Goal: Task Accomplishment & Management: Manage account settings

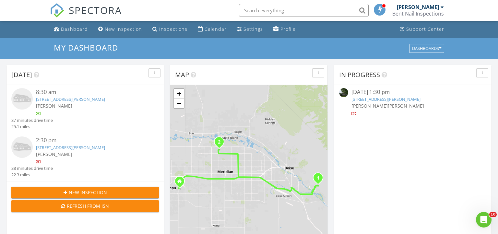
scroll to position [590, 498]
click at [22, 147] on img at bounding box center [21, 146] width 21 height 21
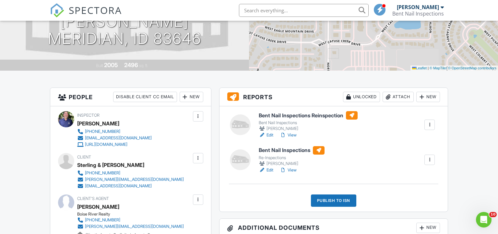
click at [430, 158] on div at bounding box center [429, 160] width 6 height 6
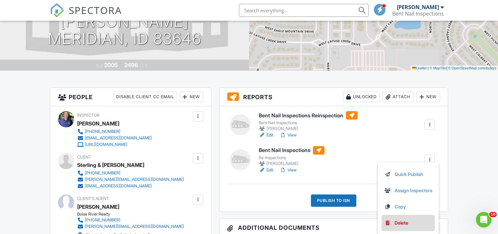
click at [395, 224] on div "Delete" at bounding box center [402, 222] width 14 height 7
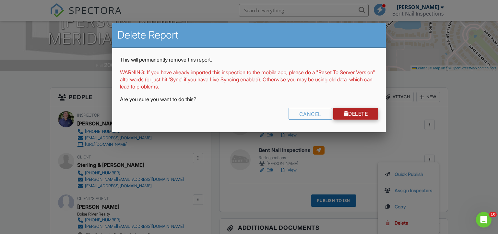
click at [349, 117] on link "Delete" at bounding box center [355, 114] width 45 height 12
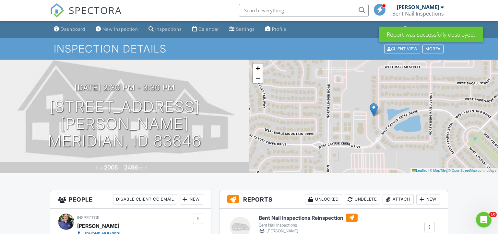
click at [285, 12] on input "text" at bounding box center [304, 10] width 130 height 13
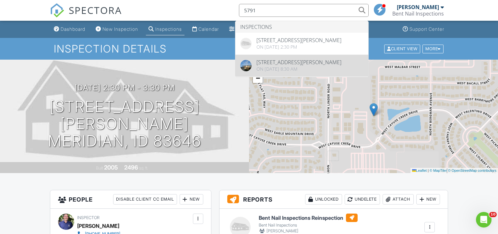
type input "5791"
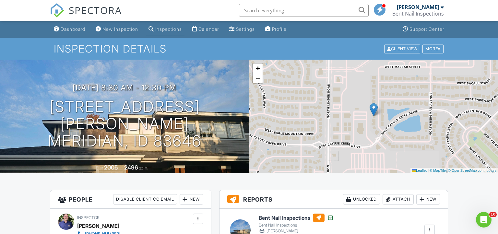
scroll to position [102, 0]
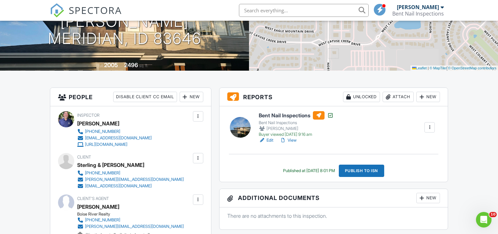
click at [241, 128] on div at bounding box center [240, 127] width 21 height 21
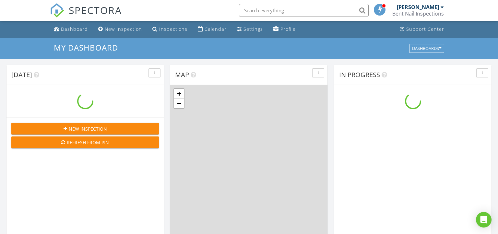
scroll to position [590, 498]
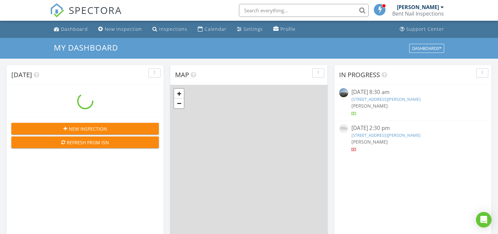
click at [291, 11] on input "text" at bounding box center [304, 10] width 130 height 13
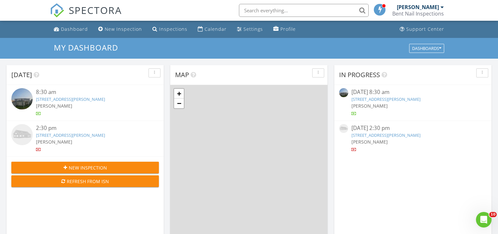
scroll to position [0, 0]
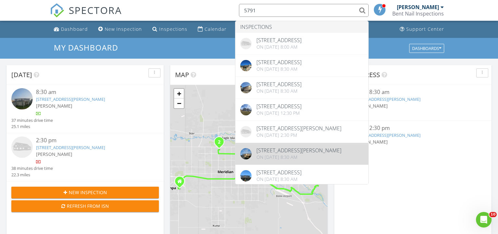
type input "5791"
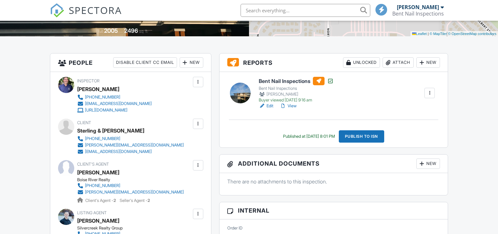
scroll to position [137, 0]
click at [429, 91] on div at bounding box center [429, 93] width 6 height 6
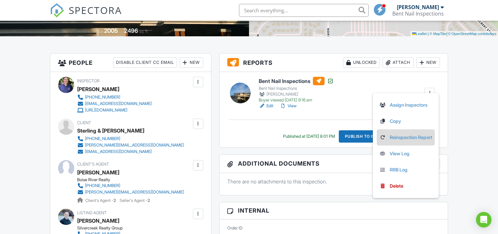
click at [385, 140] on link "Reinspection Report" at bounding box center [405, 137] width 53 height 7
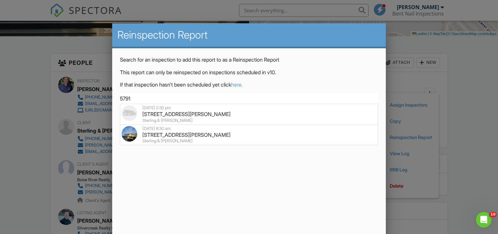
type input "[STREET_ADDRESS]"
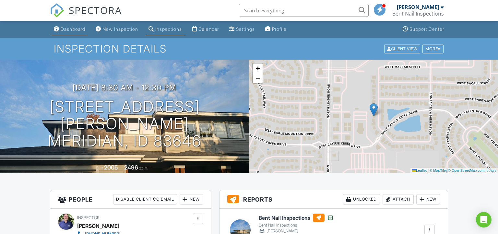
drag, startPoint x: 69, startPoint y: 30, endPoint x: 77, endPoint y: 32, distance: 7.2
click at [69, 30] on div "Dashboard" at bounding box center [73, 29] width 25 height 6
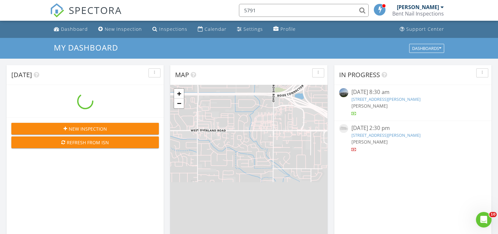
scroll to position [590, 498]
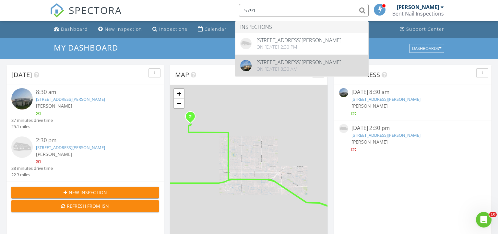
type input "5791"
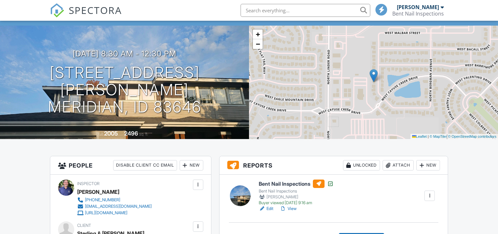
scroll to position [102, 0]
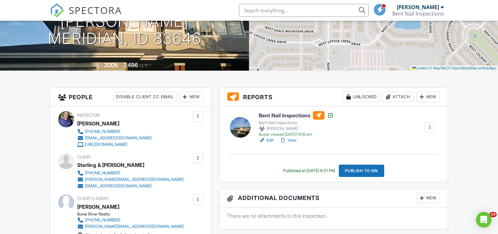
click at [430, 124] on div at bounding box center [429, 127] width 6 height 6
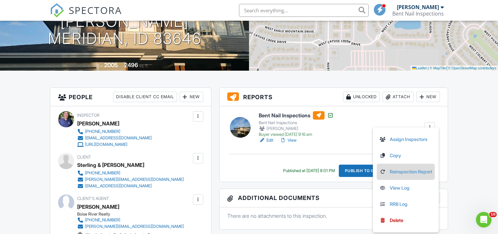
click at [421, 171] on link "Reinspection Report" at bounding box center [405, 171] width 53 height 7
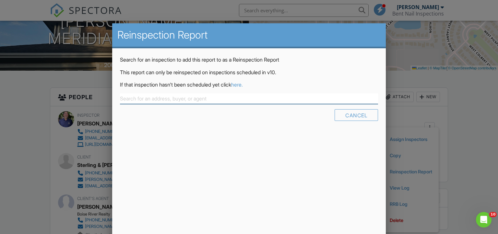
click at [188, 97] on input "text" at bounding box center [249, 98] width 258 height 11
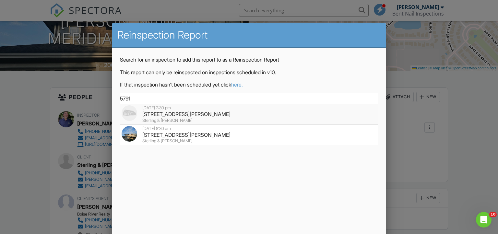
click at [206, 116] on div "5791 N Arliss Ave, Meridian, ID 83646" at bounding box center [249, 114] width 255 height 7
type input "5791 N Arliss Ave, Meridian, ID 83646"
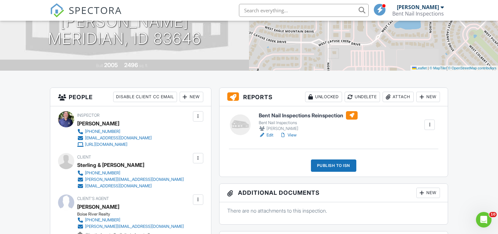
click at [237, 122] on div at bounding box center [240, 124] width 21 height 21
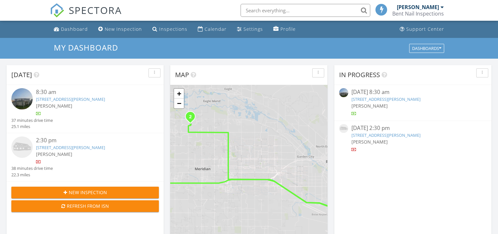
scroll to position [590, 498]
click at [362, 135] on link "[STREET_ADDRESS][PERSON_NAME]" at bounding box center [385, 135] width 69 height 6
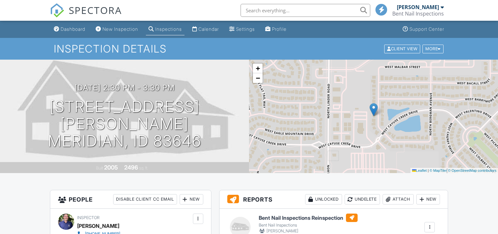
scroll to position [102, 0]
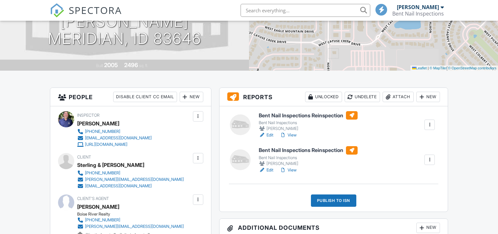
click at [281, 156] on div "Bent Nail Inspections" at bounding box center [308, 157] width 99 height 5
click at [428, 159] on div at bounding box center [429, 160] width 6 height 6
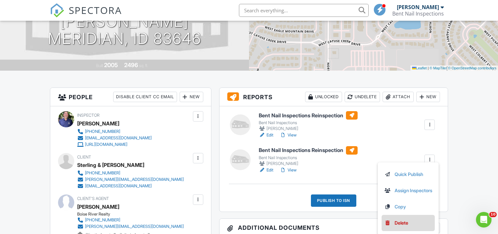
scroll to position [0, 0]
click at [387, 225] on div at bounding box center [387, 223] width 6 height 6
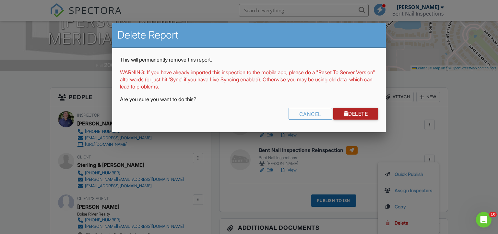
drag, startPoint x: 355, startPoint y: 112, endPoint x: 351, endPoint y: 114, distance: 4.4
click at [355, 112] on link "Delete" at bounding box center [355, 114] width 45 height 12
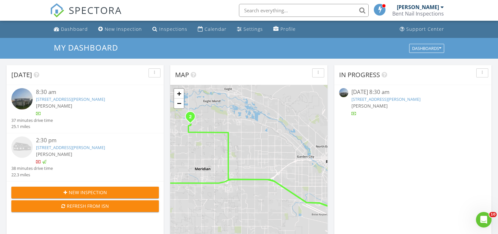
click at [99, 154] on div "[PERSON_NAME]" at bounding box center [91, 154] width 111 height 7
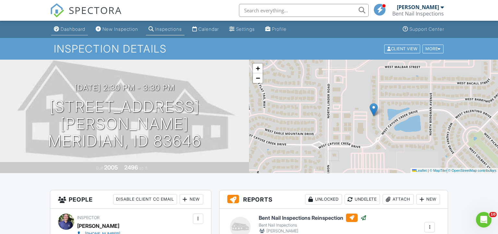
click at [78, 30] on div "Dashboard" at bounding box center [73, 29] width 25 height 6
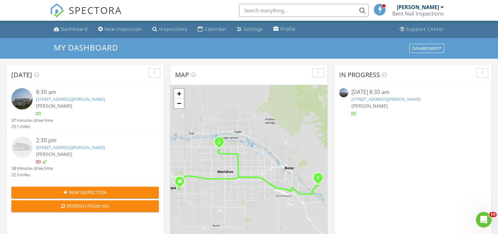
scroll to position [590, 498]
